Goal: Task Accomplishment & Management: Manage account settings

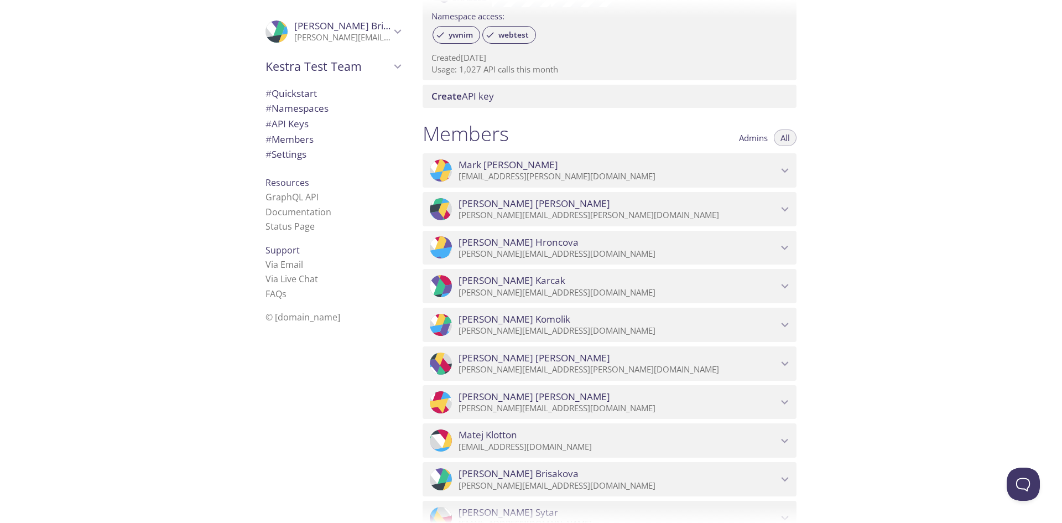
scroll to position [464, 0]
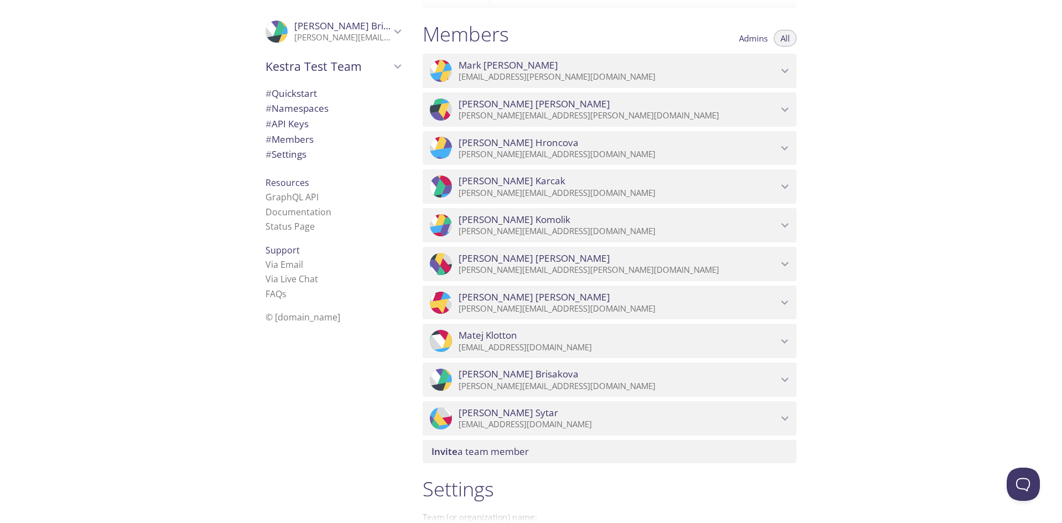
click at [519, 451] on span "Invite a team member" at bounding box center [480, 451] width 97 height 13
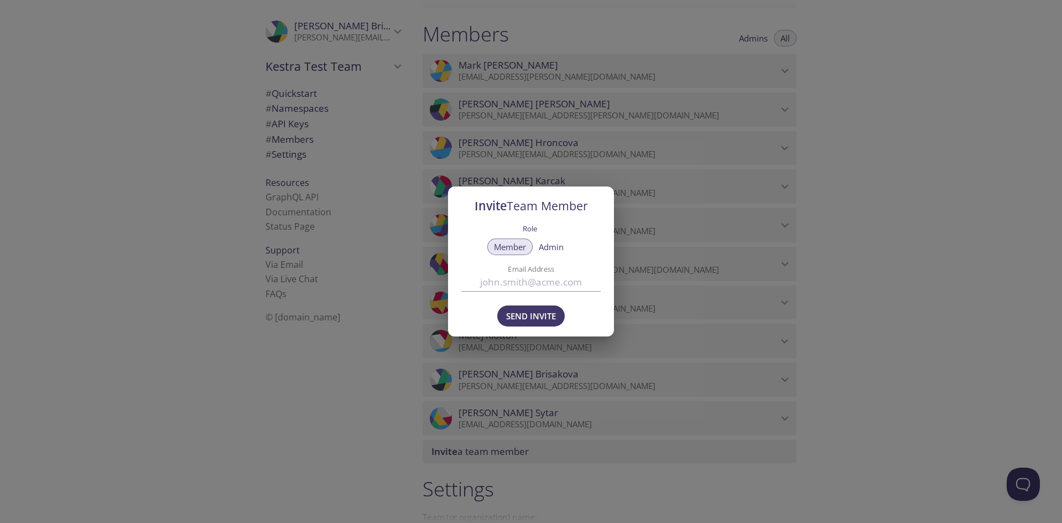
click at [528, 281] on input "Email Address" at bounding box center [531, 282] width 139 height 18
type input "[PERSON_NAME][EMAIL_ADDRESS][PERSON_NAME][DOMAIN_NAME]"
click at [540, 319] on span "Send Invite" at bounding box center [531, 316] width 50 height 14
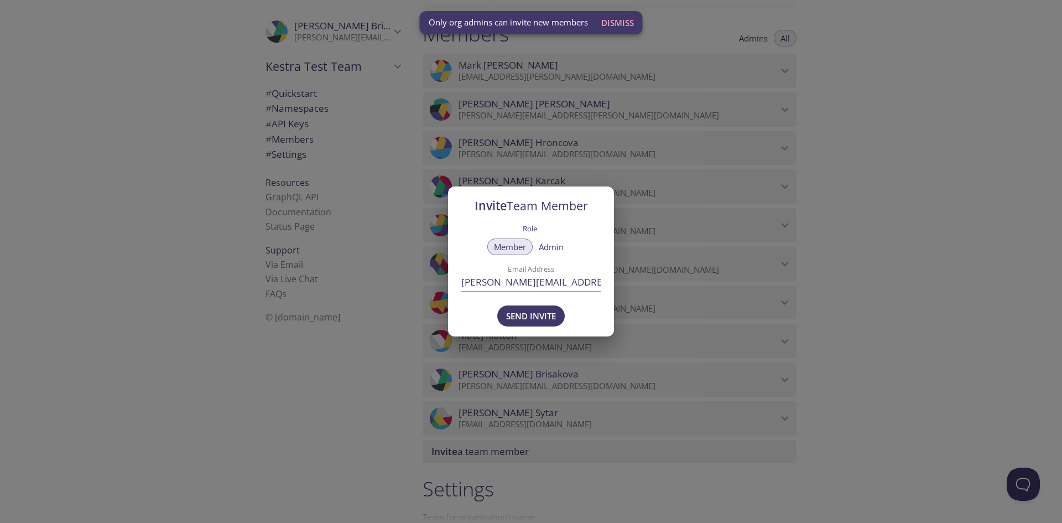
click at [699, 81] on div "Invite Team Member Role Member Admin Email Address david.beno@kestramedical.com…" at bounding box center [531, 261] width 1062 height 523
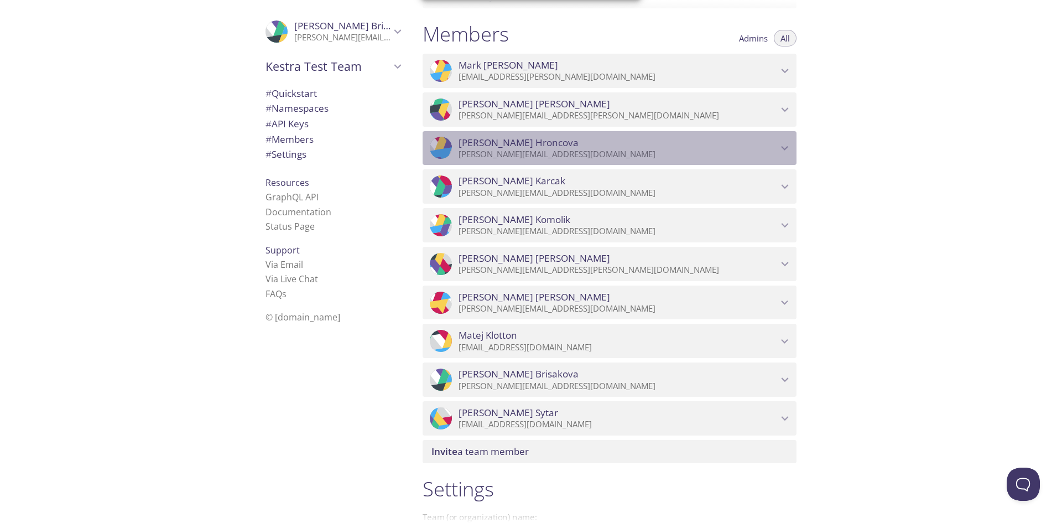
click at [777, 141] on span "Ingrid Hroncova" at bounding box center [618, 143] width 319 height 12
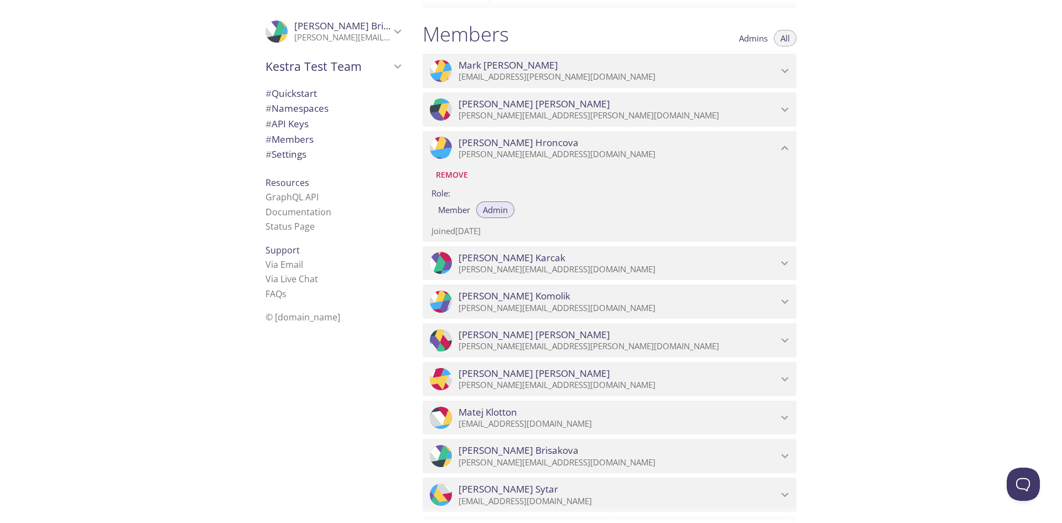
click at [777, 141] on span "Ingrid Hroncova" at bounding box center [618, 143] width 319 height 12
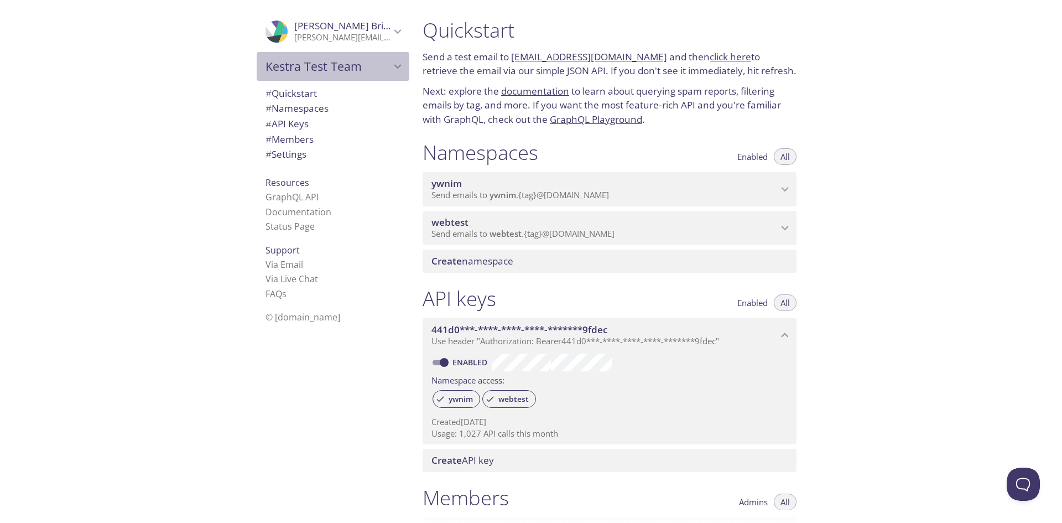
click at [350, 71] on span "Kestra Test Team" at bounding box center [328, 66] width 125 height 15
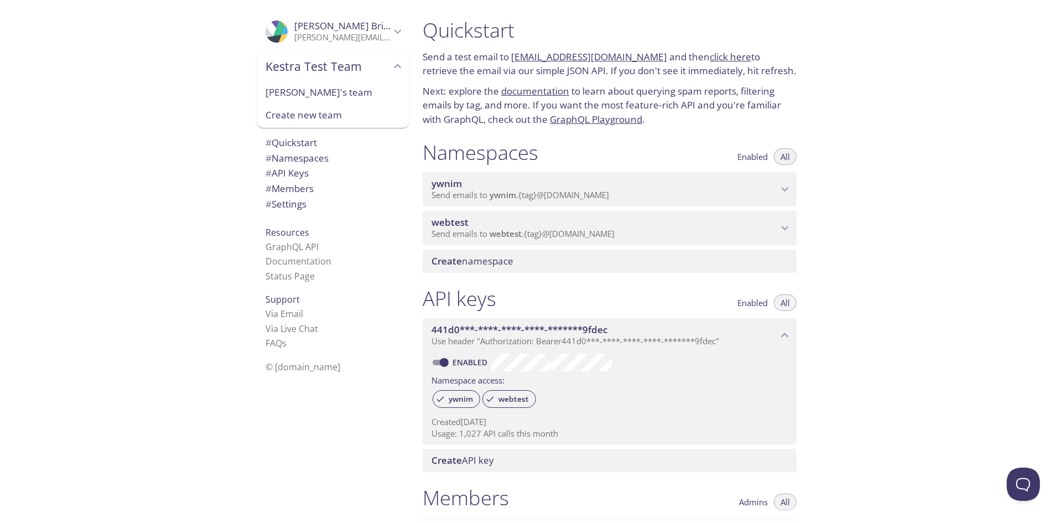
click at [318, 97] on span "[PERSON_NAME]'s team" at bounding box center [333, 92] width 135 height 14
type input "[PERSON_NAME]'s team"
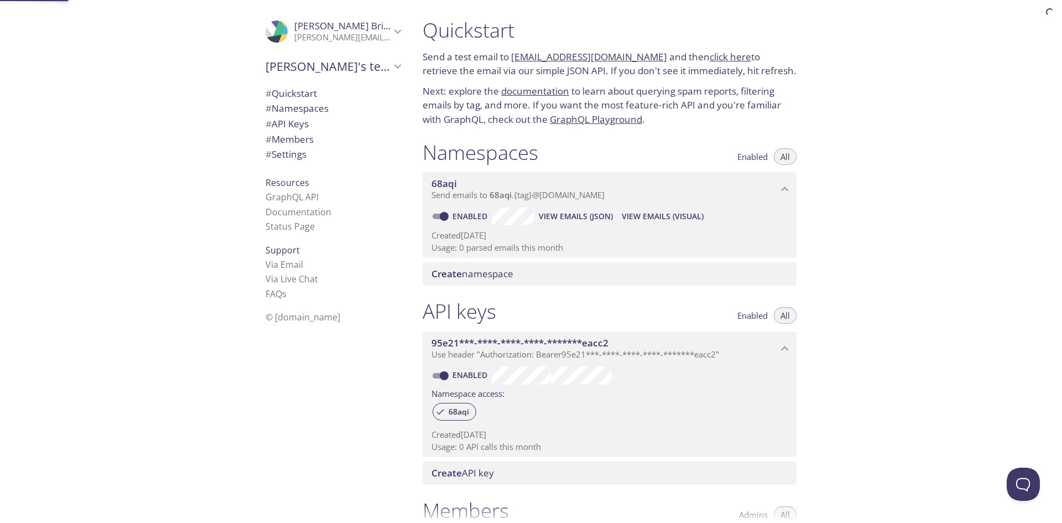
scroll to position [18, 0]
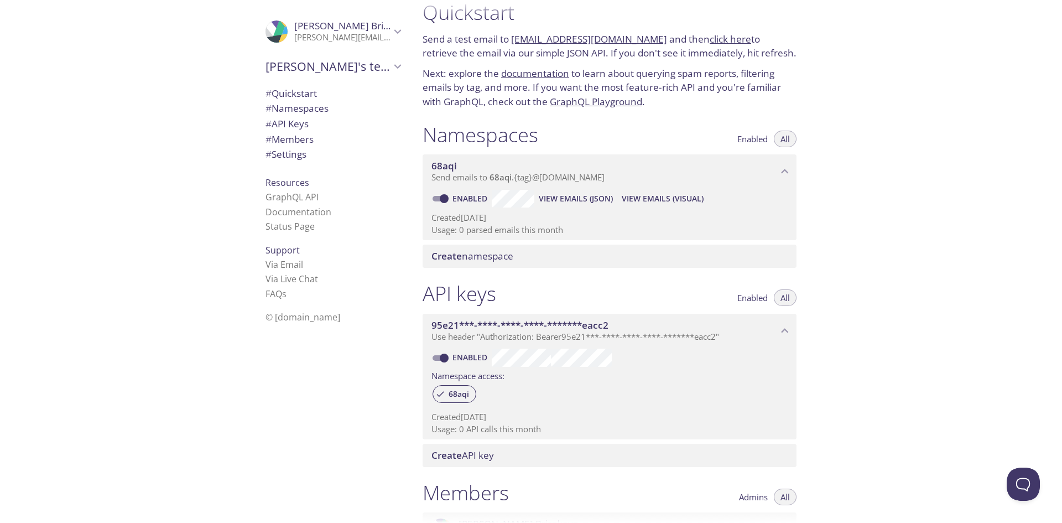
click at [391, 29] on icon "Silvia Brisakova" at bounding box center [398, 31] width 14 height 14
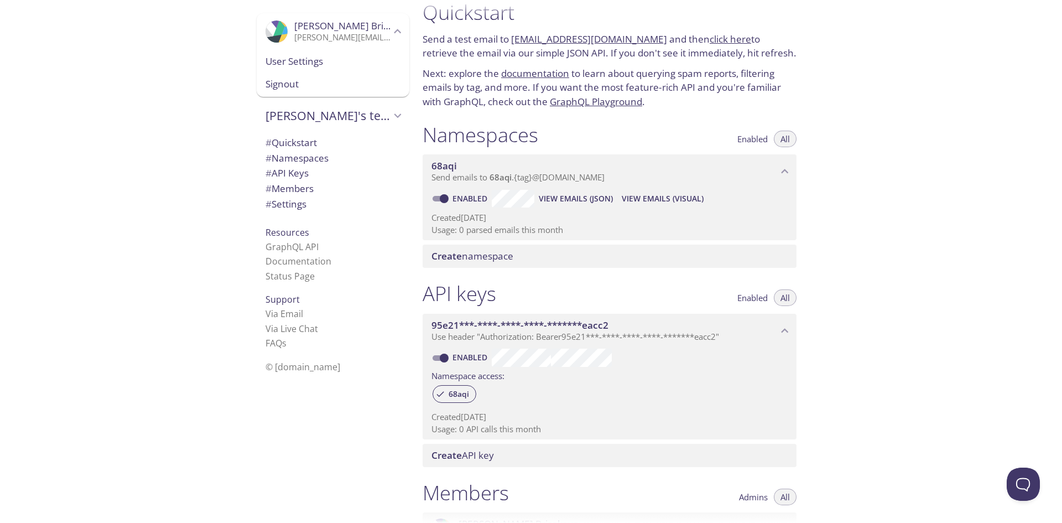
click at [333, 60] on span "User Settings" at bounding box center [333, 61] width 135 height 14
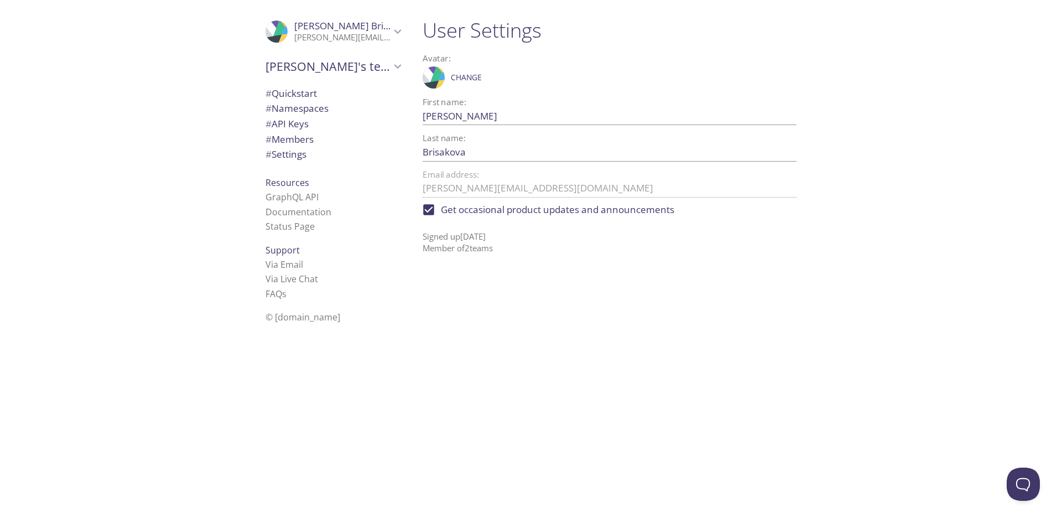
click at [272, 28] on icon "Silvia Brisakova" at bounding box center [277, 32] width 14 height 24
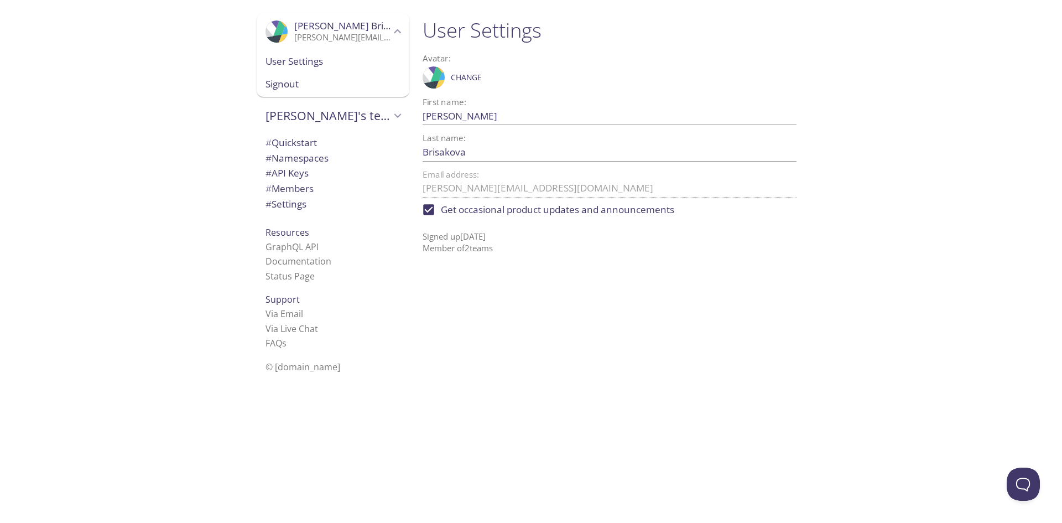
click at [465, 35] on h1 "User Settings" at bounding box center [610, 30] width 374 height 25
click at [266, 26] on icon ".cls-1 { fill: #6d5ca8; } .cls-2 { fill: #3fc191; } .cls-3 { fill: #3b4752; } .…" at bounding box center [277, 31] width 22 height 22
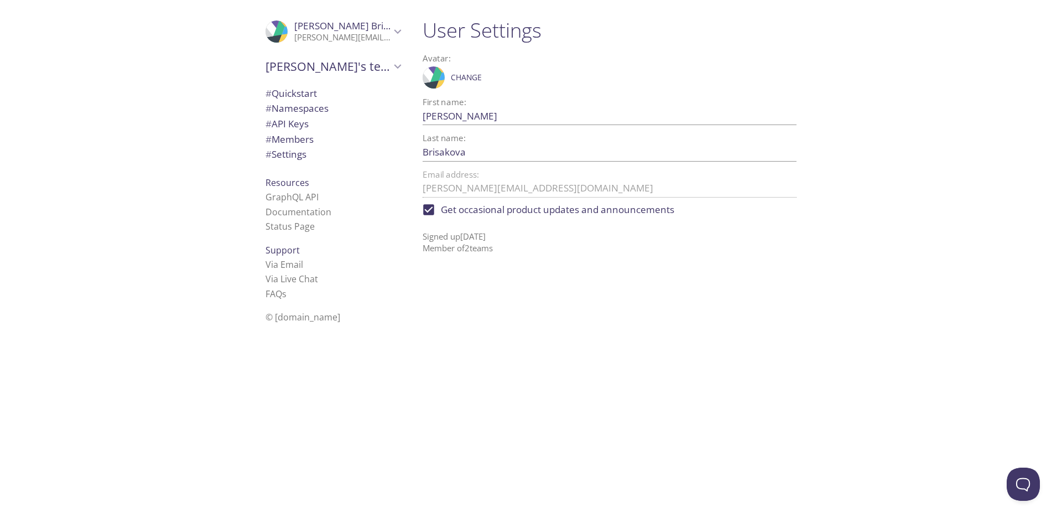
click at [292, 136] on span "# Members" at bounding box center [290, 139] width 48 height 13
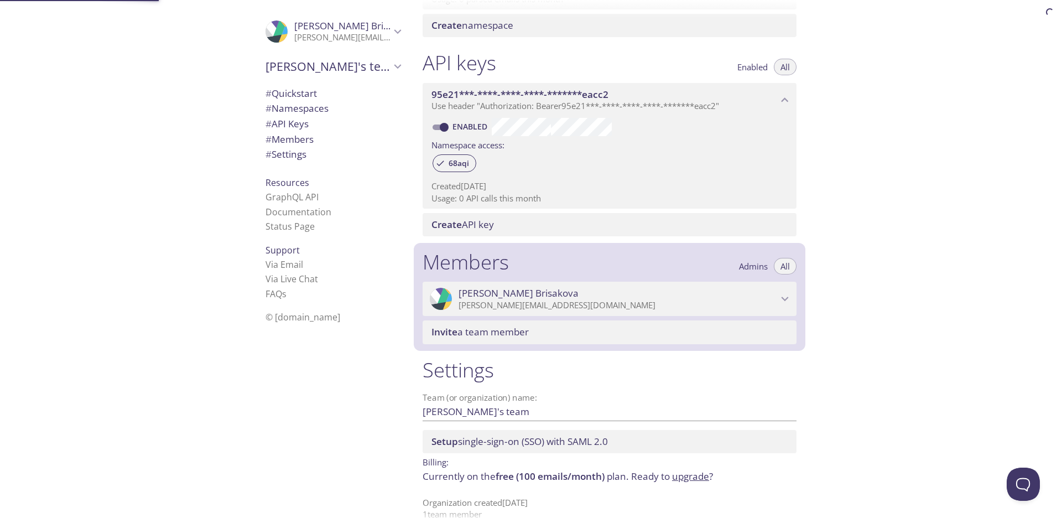
scroll to position [264, 0]
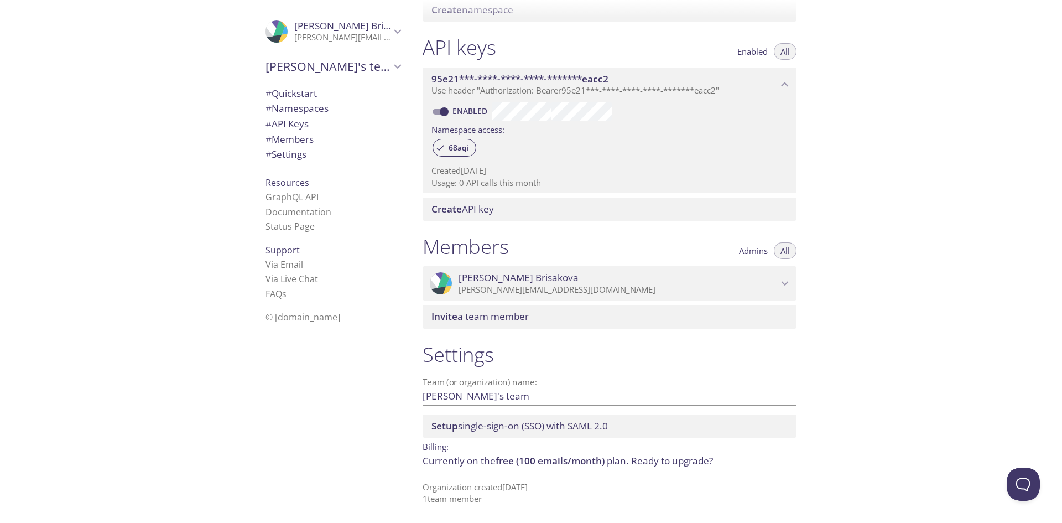
click at [782, 282] on icon "Silvia Brisakova" at bounding box center [785, 284] width 7 height 4
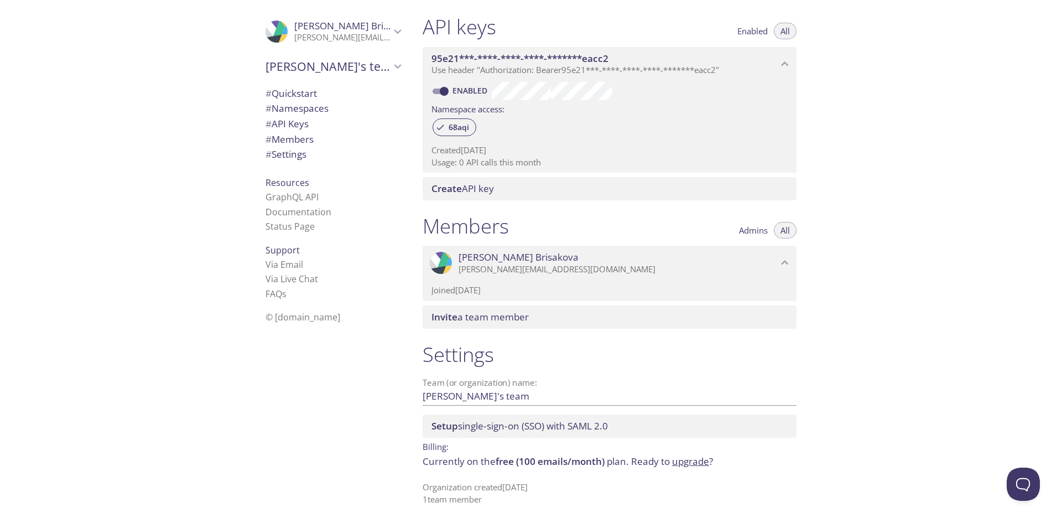
scroll to position [0, 0]
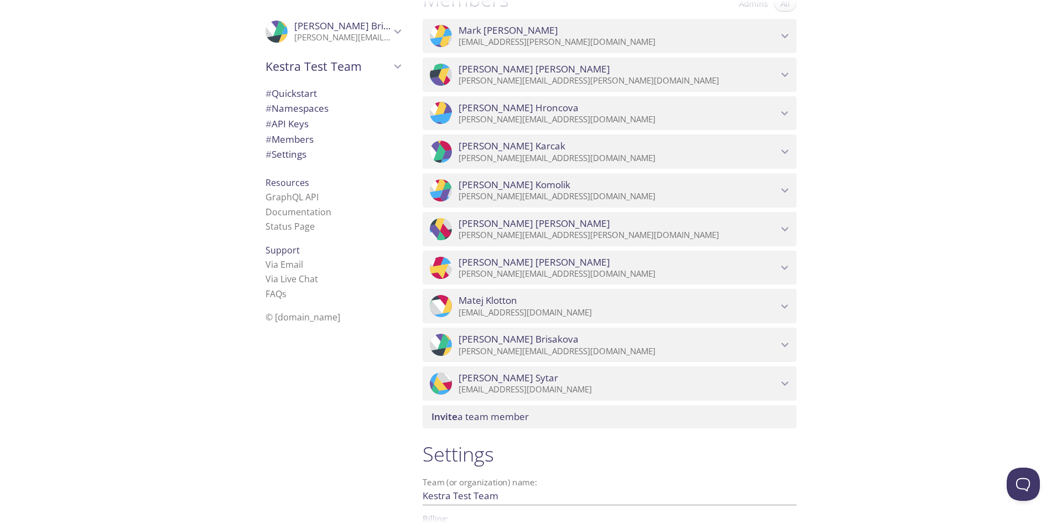
scroll to position [499, 0]
